Goal: Transaction & Acquisition: Purchase product/service

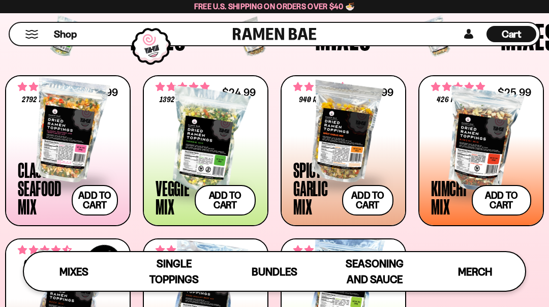
scroll to position [318, 0]
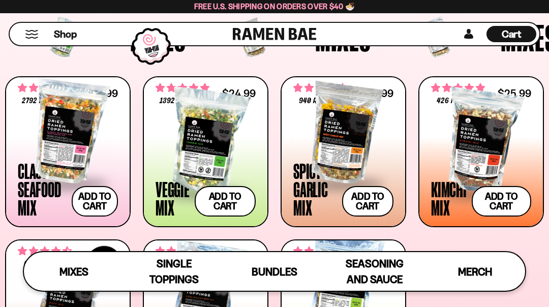
click at [223, 202] on button "Add to cart Add — Regular price $24.99 Regular price Sale price $24.99 Unit pri…" at bounding box center [225, 201] width 61 height 30
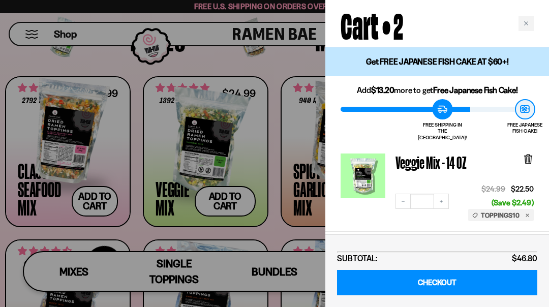
click at [101, 207] on div at bounding box center [274, 153] width 549 height 307
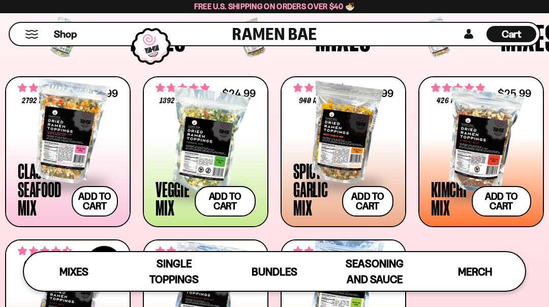
click at [35, 196] on span at bounding box center [68, 184] width 100 height 36
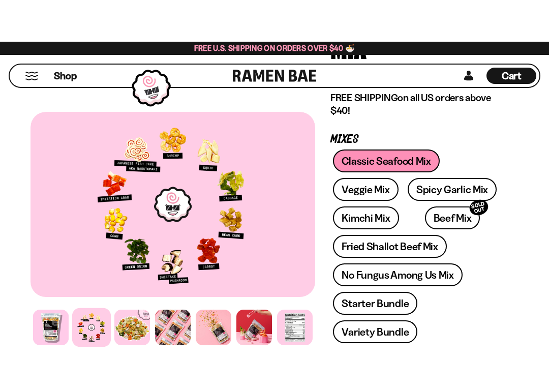
scroll to position [164, 0]
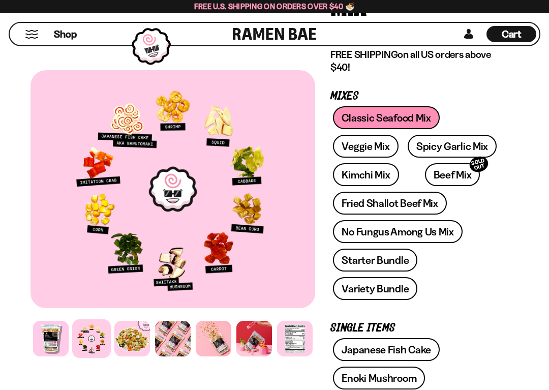
click at [361, 150] on link "Veggie Mix" at bounding box center [365, 146] width 65 height 23
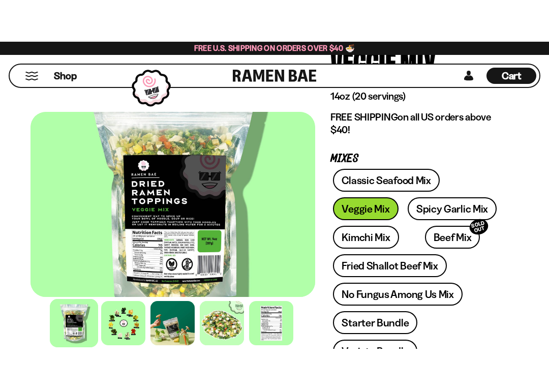
scroll to position [108, 0]
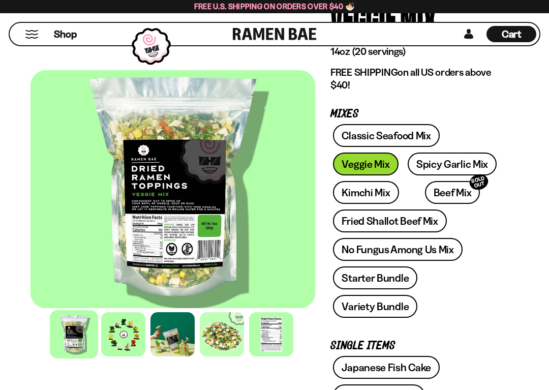
click at [361, 197] on link "Kimchi Mix" at bounding box center [366, 192] width 66 height 23
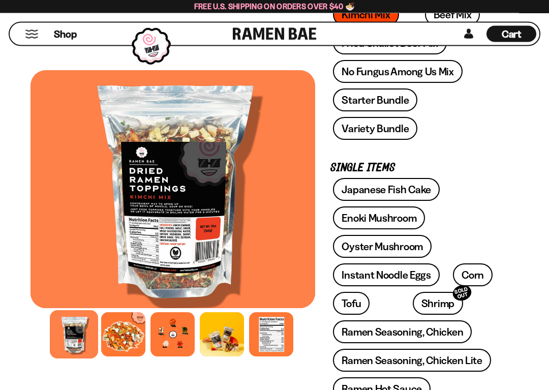
scroll to position [287, 0]
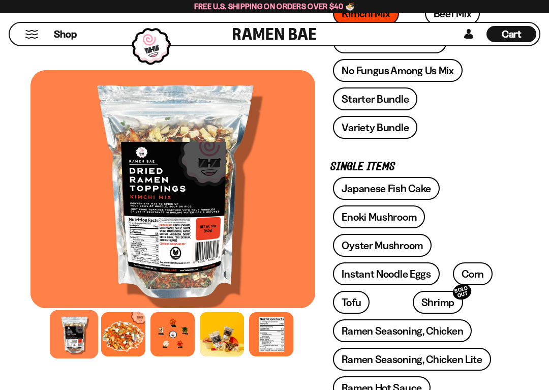
click at [118, 306] on div at bounding box center [123, 334] width 44 height 44
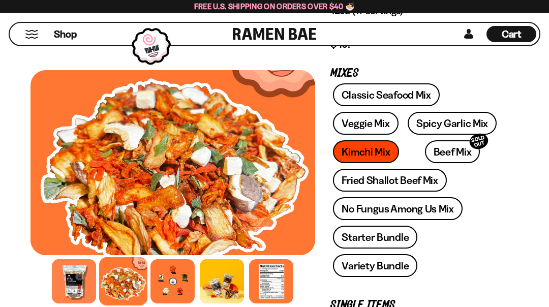
scroll to position [146, 0]
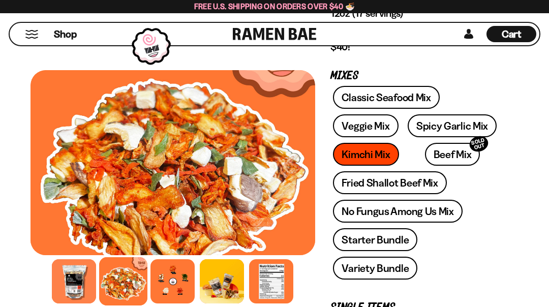
click at [389, 102] on link "Classic Seafood Mix" at bounding box center [386, 97] width 106 height 23
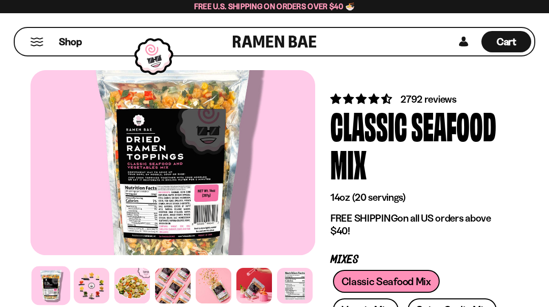
click at [128, 292] on div at bounding box center [132, 286] width 36 height 36
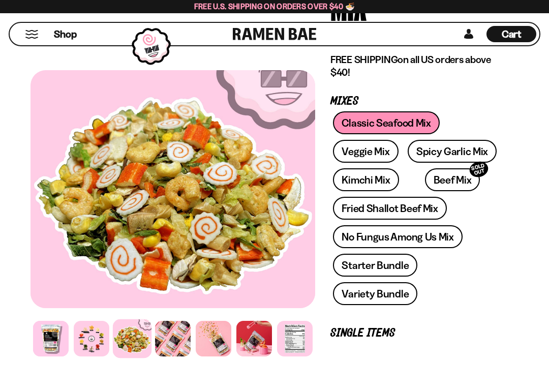
scroll to position [159, 0]
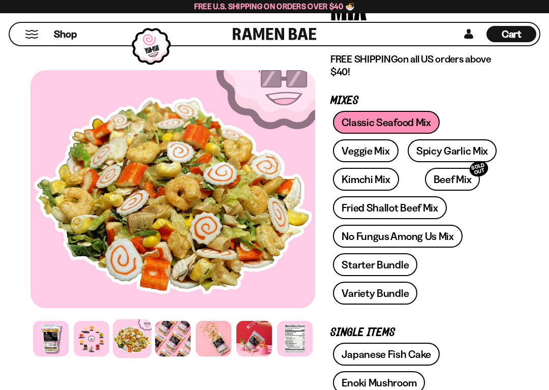
click at [364, 150] on link "Veggie Mix" at bounding box center [365, 150] width 65 height 23
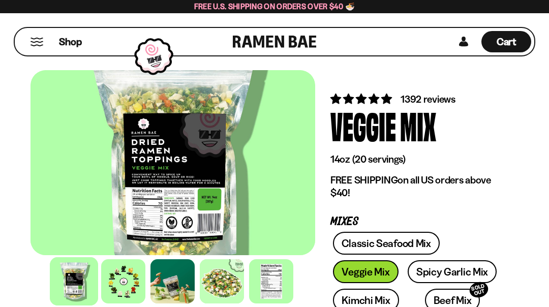
click at [222, 283] on div at bounding box center [222, 281] width 44 height 44
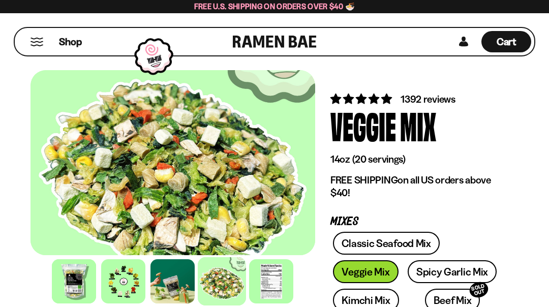
click at [118, 278] on div at bounding box center [123, 281] width 44 height 44
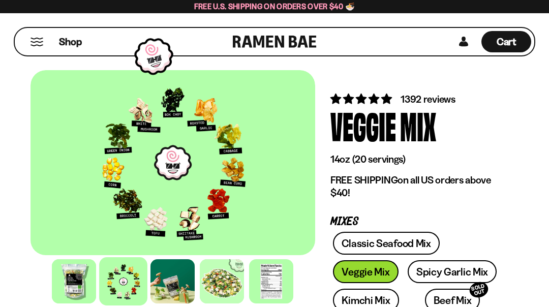
click at [172, 189] on div at bounding box center [172, 162] width 285 height 185
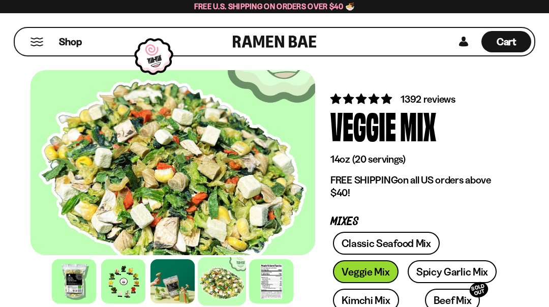
click at [378, 245] on link "Classic Seafood Mix" at bounding box center [386, 243] width 106 height 23
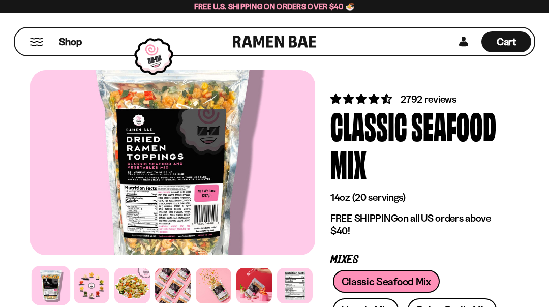
click at [504, 48] on span "Cart" at bounding box center [507, 42] width 20 height 12
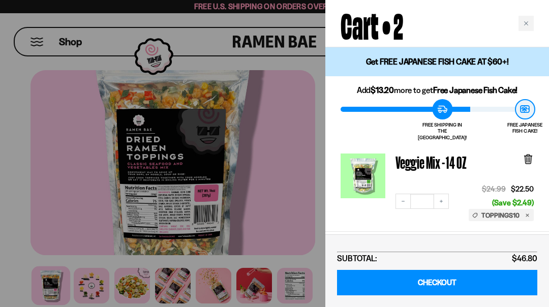
click at [528, 24] on icon "Close cart" at bounding box center [525, 23] width 5 height 5
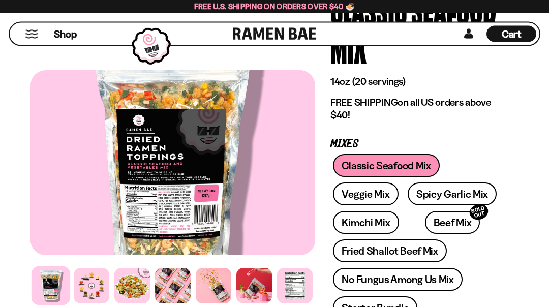
scroll to position [116, 0]
click at [511, 39] on span "Cart" at bounding box center [512, 34] width 20 height 12
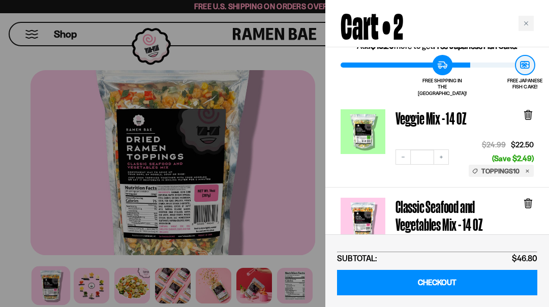
scroll to position [50, 0]
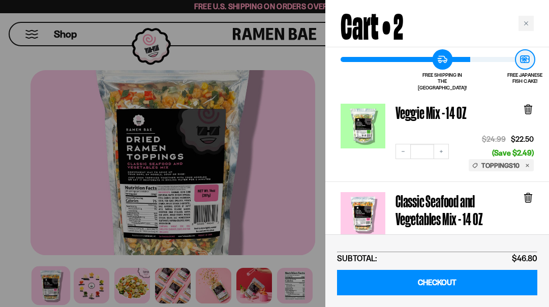
click at [528, 106] on icon at bounding box center [528, 110] width 6 height 8
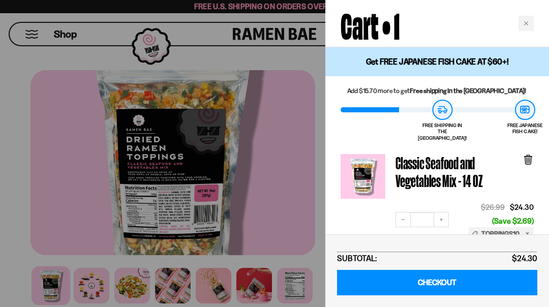
scroll to position [0, 0]
click at [429, 280] on link "CHECKOUT" at bounding box center [437, 283] width 200 height 26
